Goal: Information Seeking & Learning: Stay updated

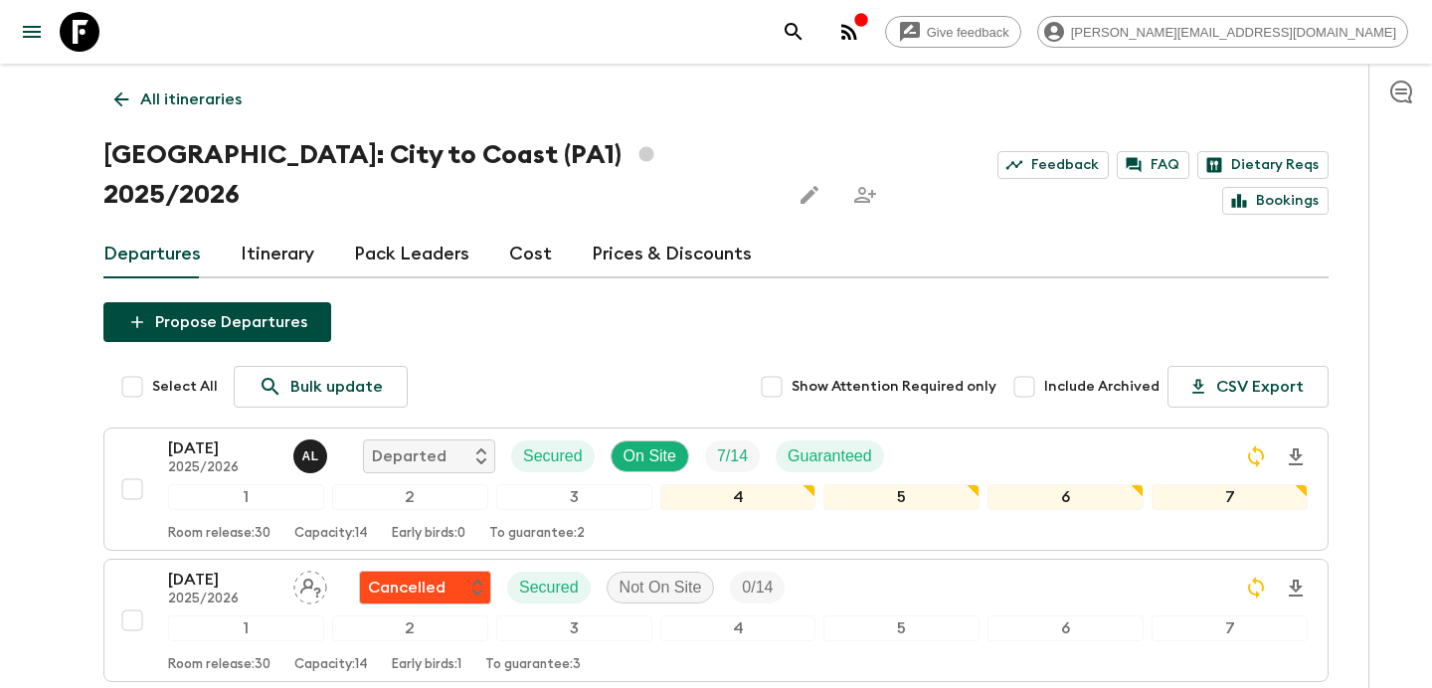
click at [869, 28] on div "button" at bounding box center [861, 22] width 16 height 20
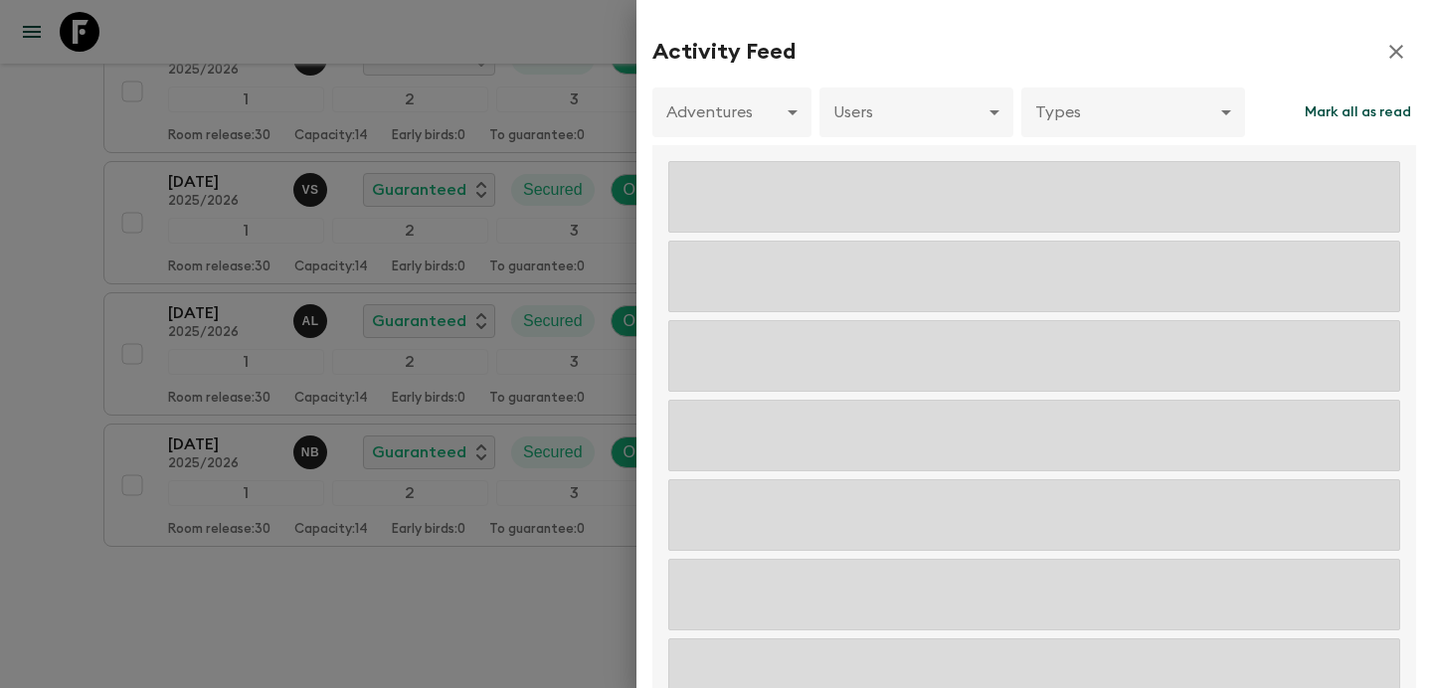
scroll to position [1054, 0]
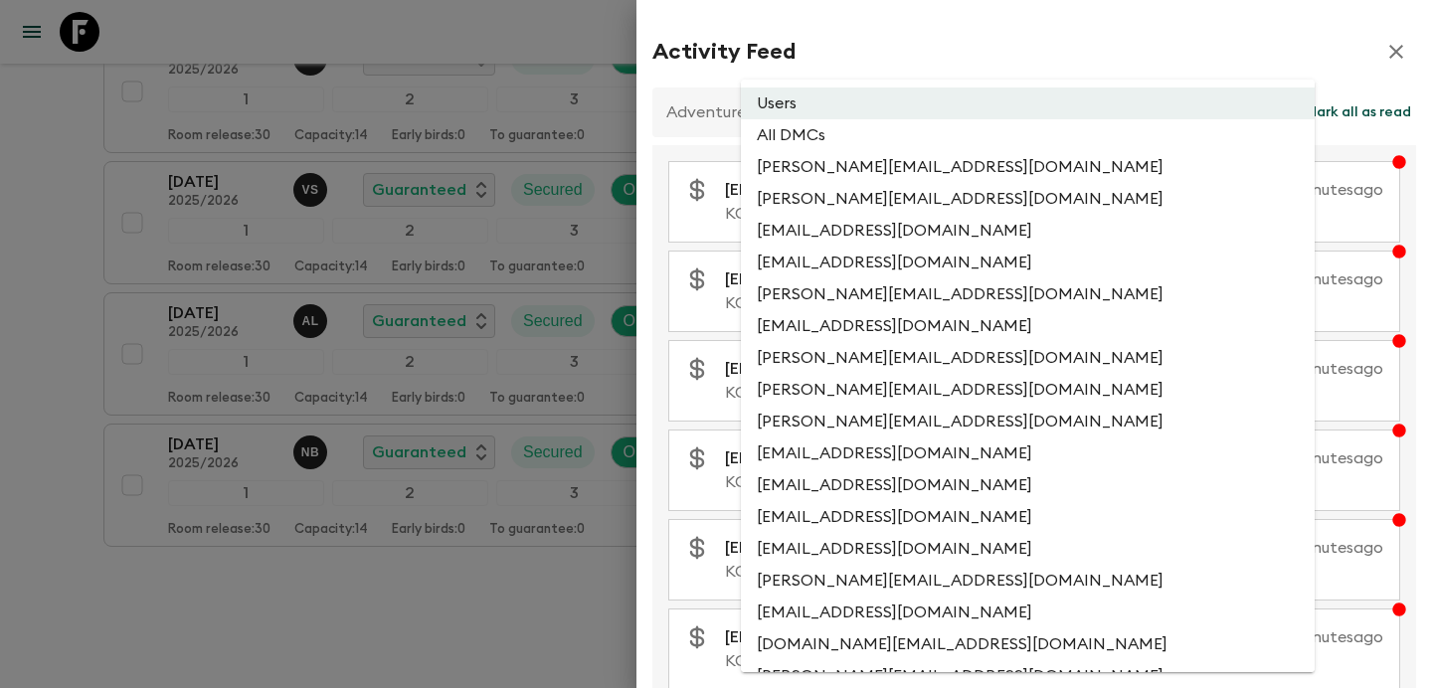
click at [963, 123] on li "All DMCs" at bounding box center [1028, 135] width 574 height 32
type input "EXTERNAL_ONLY"
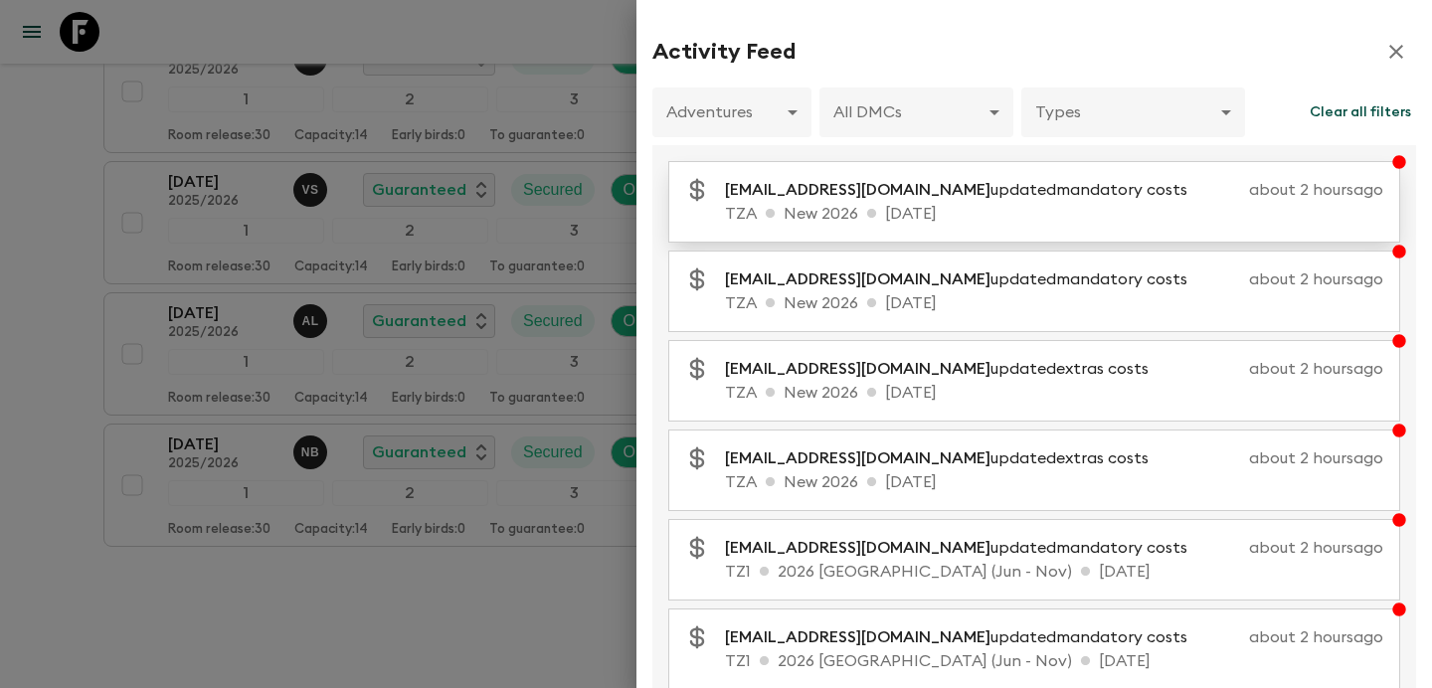
click at [960, 189] on p "[EMAIL_ADDRESS][DOMAIN_NAME] updated mandatory costs" at bounding box center [964, 190] width 478 height 24
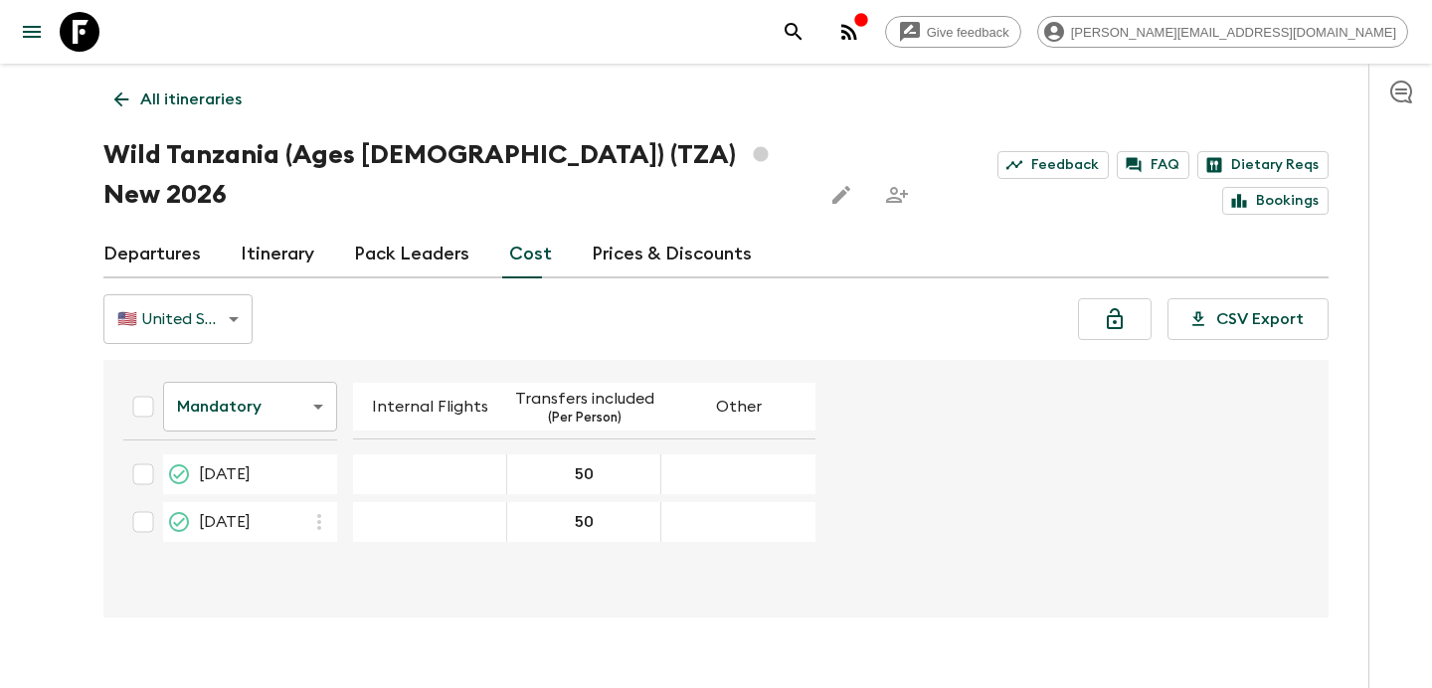
click at [244, 106] on link "All itineraries" at bounding box center [177, 100] width 149 height 40
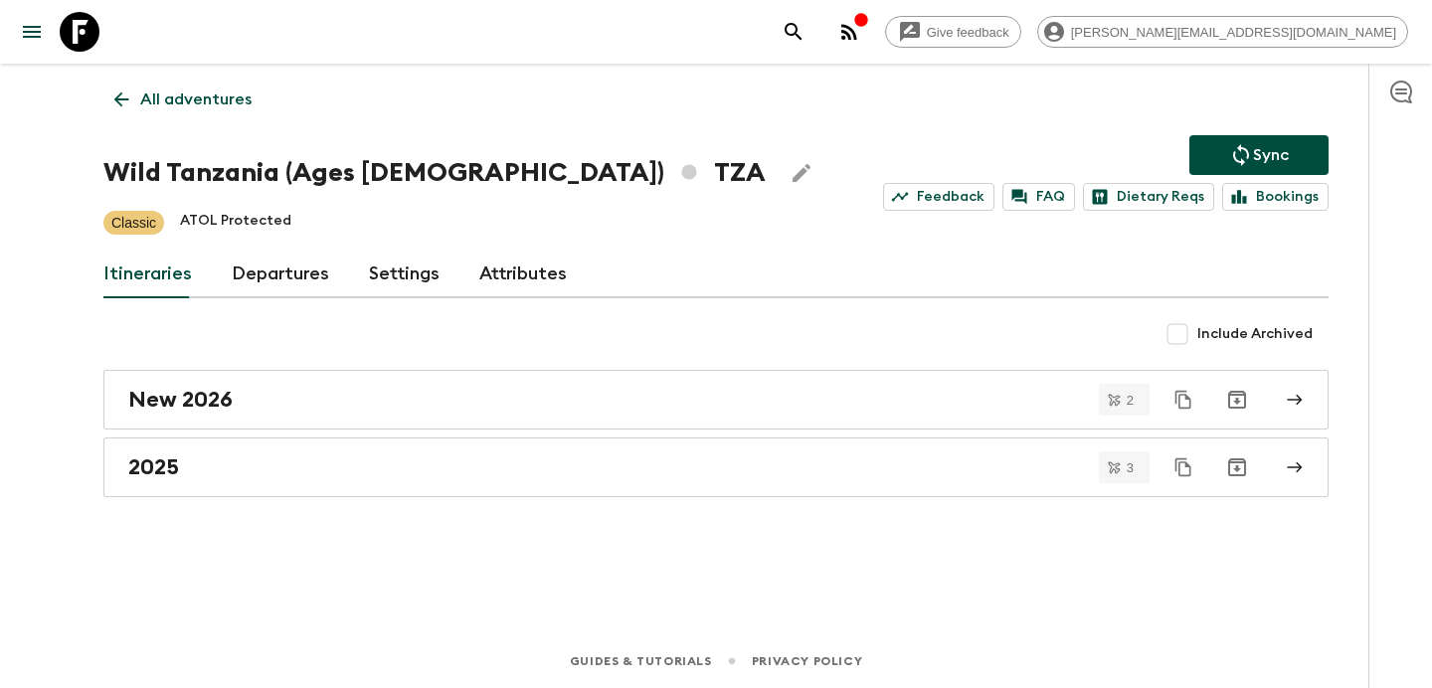
click at [845, 39] on circle "button" at bounding box center [843, 38] width 4 height 4
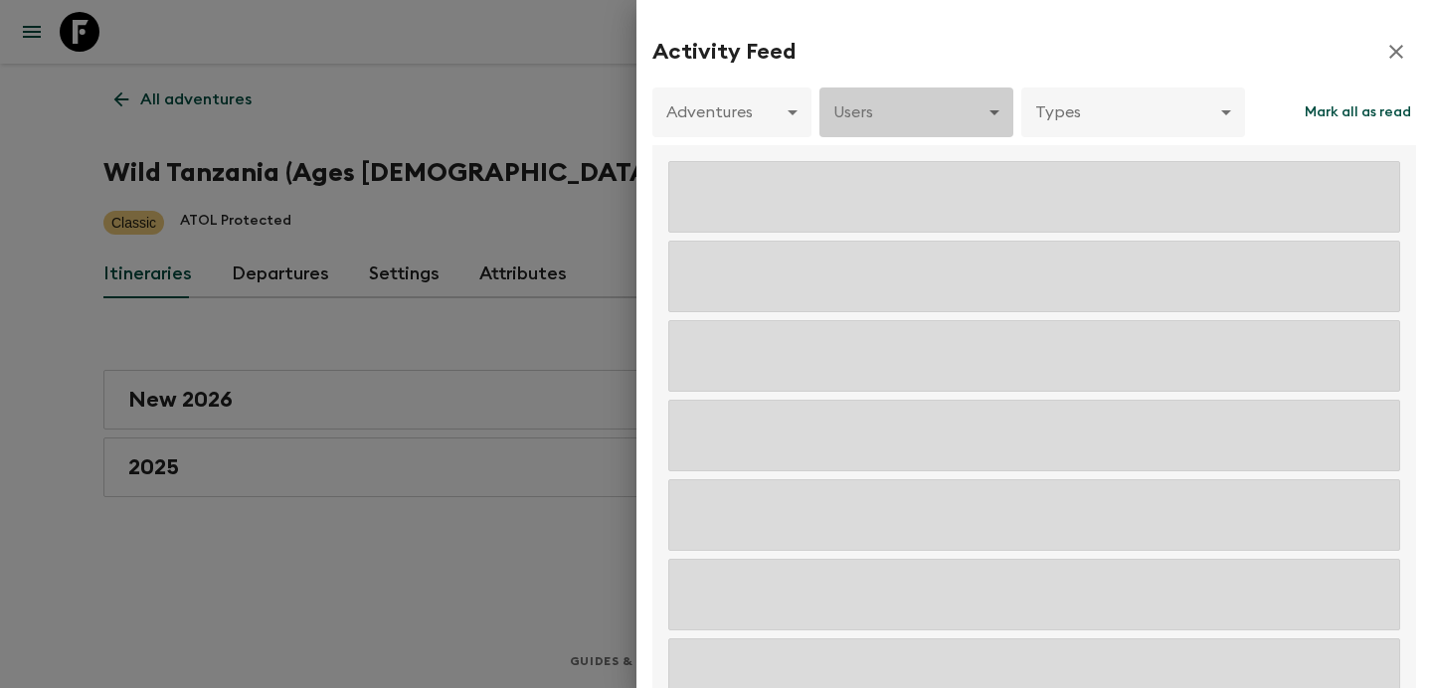
click at [959, 114] on body "Give feedback [PERSON_NAME][EMAIL_ADDRESS][DOMAIN_NAME] All adventures Wild [GE…" at bounding box center [716, 344] width 1432 height 688
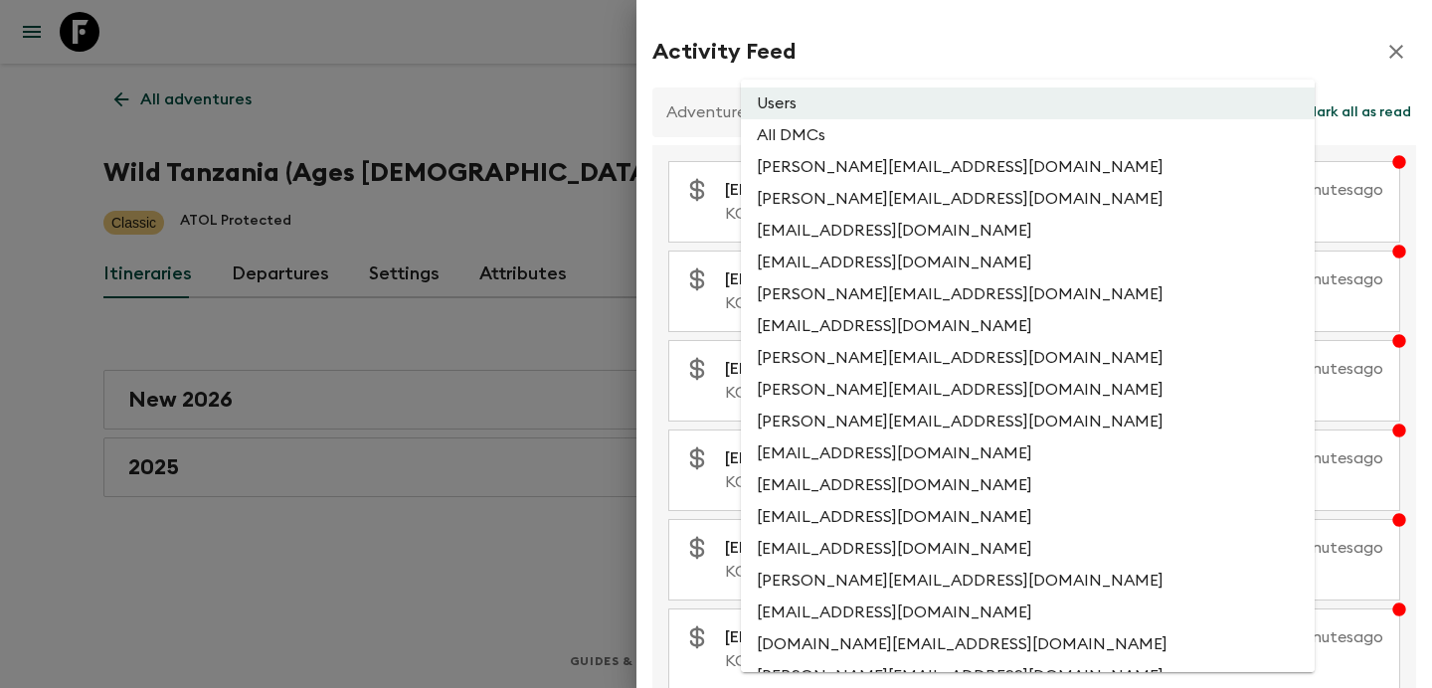
click at [959, 136] on li "All DMCs" at bounding box center [1028, 135] width 574 height 32
type input "EXTERNAL_ONLY"
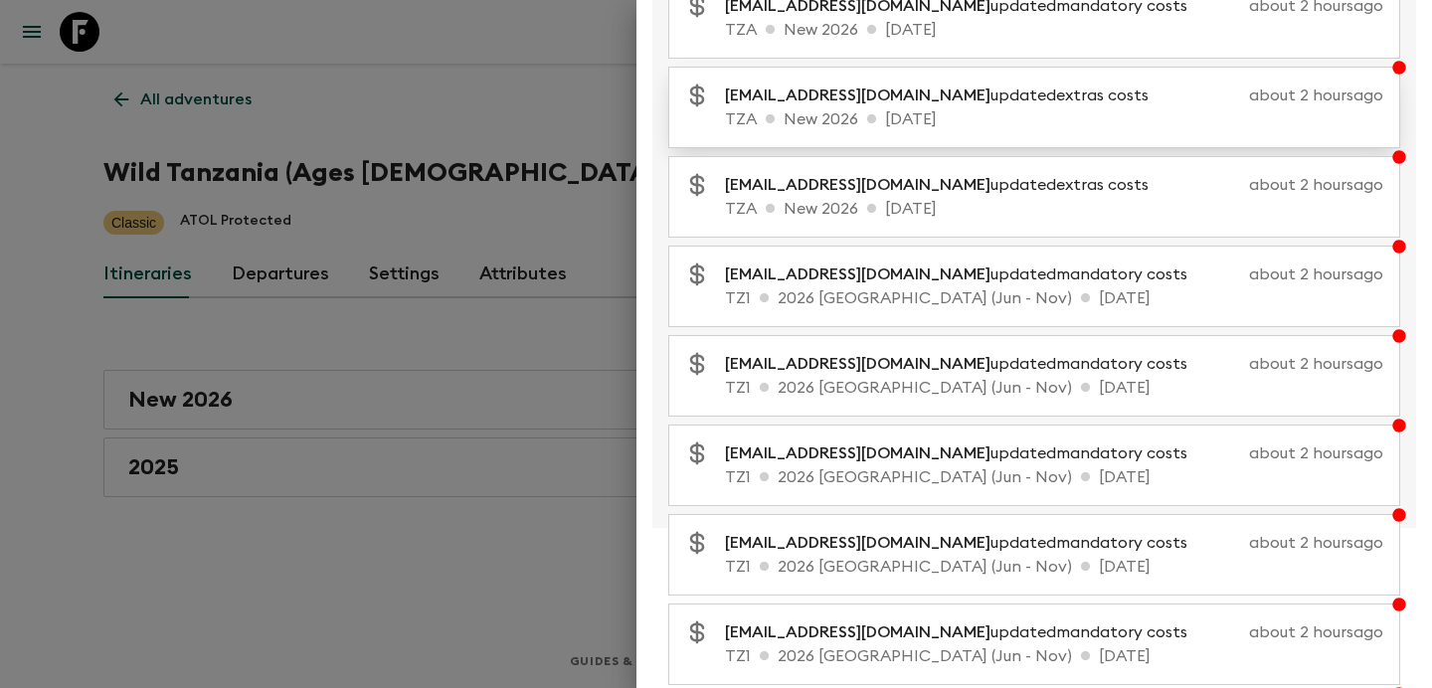
scroll to position [408, 0]
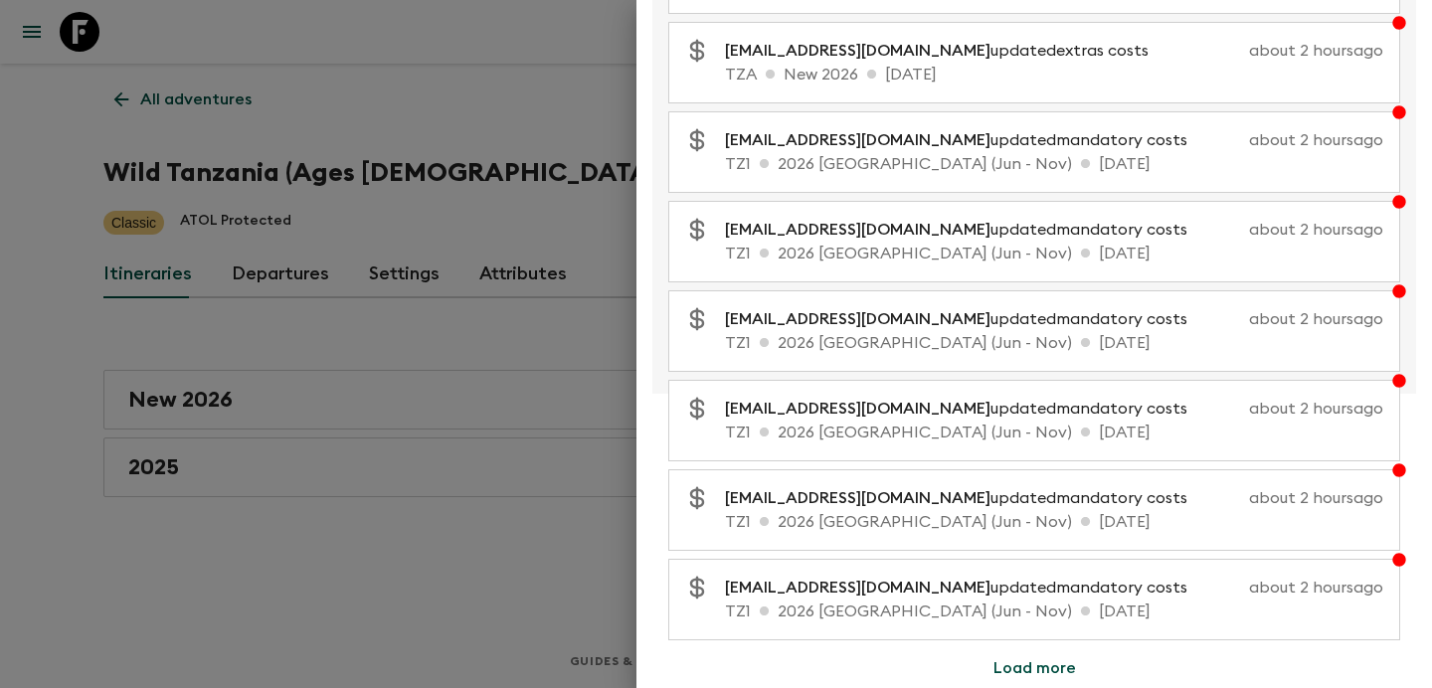
click at [1051, 667] on button "Load more" at bounding box center [1034, 668] width 130 height 40
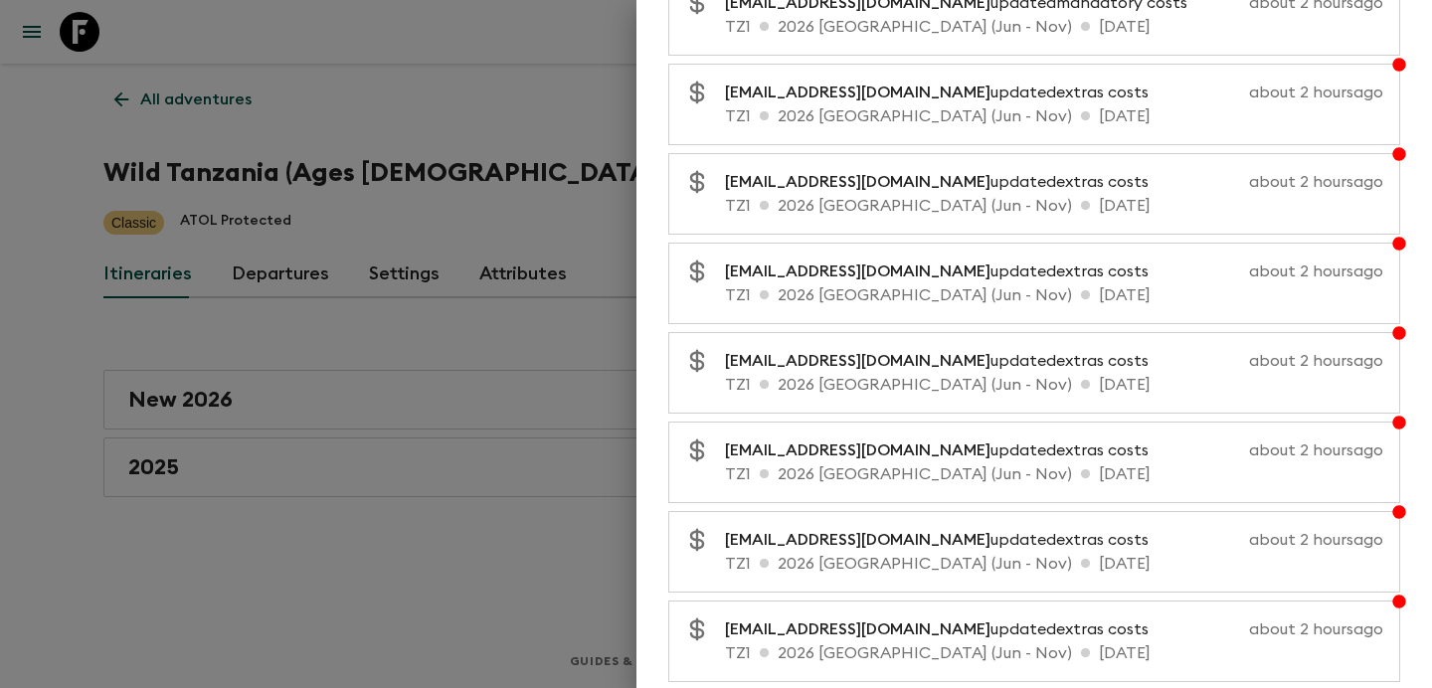
scroll to position [1303, 0]
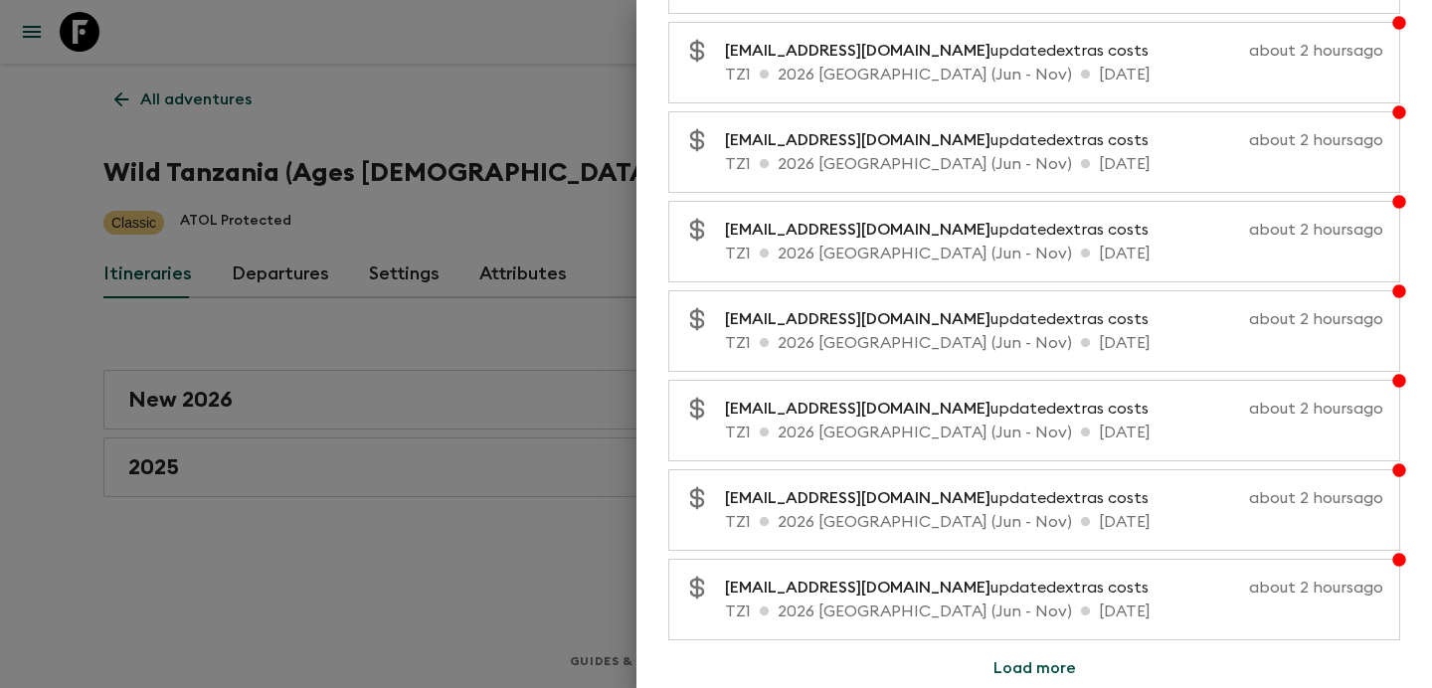
click at [407, 514] on div at bounding box center [716, 344] width 1432 height 688
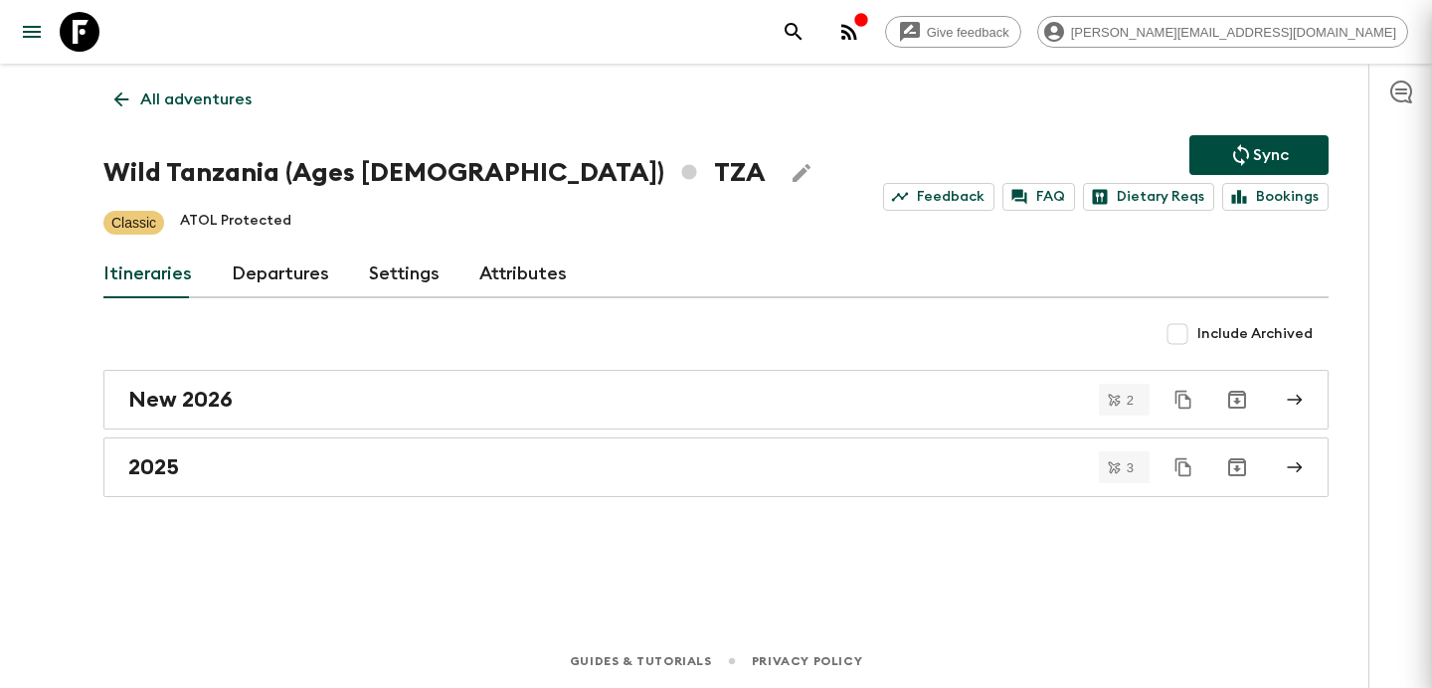
scroll to position [0, 0]
click at [203, 114] on link "All adventures" at bounding box center [182, 100] width 159 height 40
